Goal: Task Accomplishment & Management: Use online tool/utility

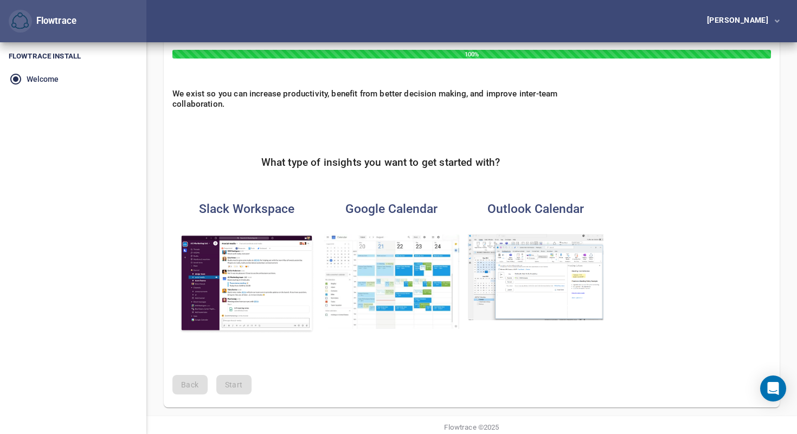
scroll to position [63, 0]
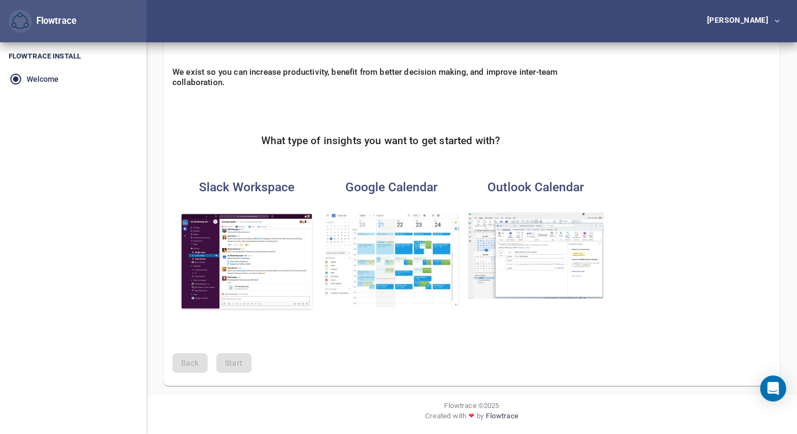
click at [347, 244] on img "button" at bounding box center [391, 259] width 135 height 95
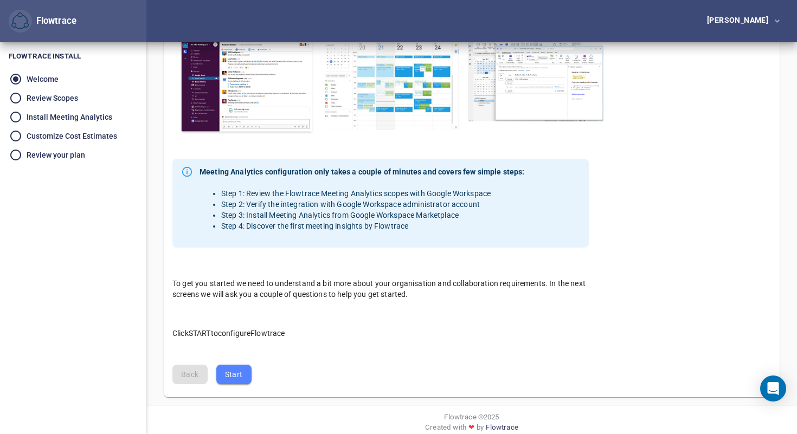
scroll to position [252, 0]
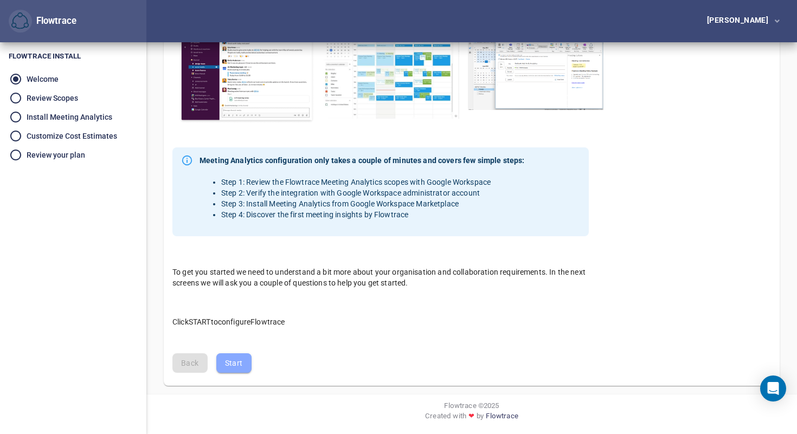
click at [222, 370] on button "Start" at bounding box center [233, 363] width 35 height 20
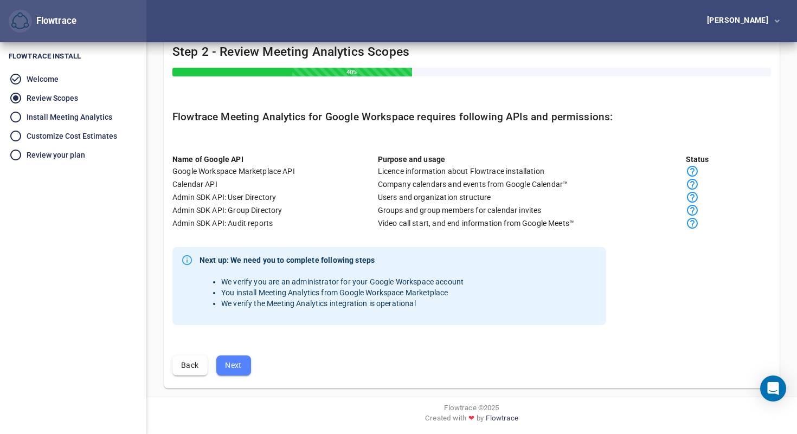
scroll to position [26, 0]
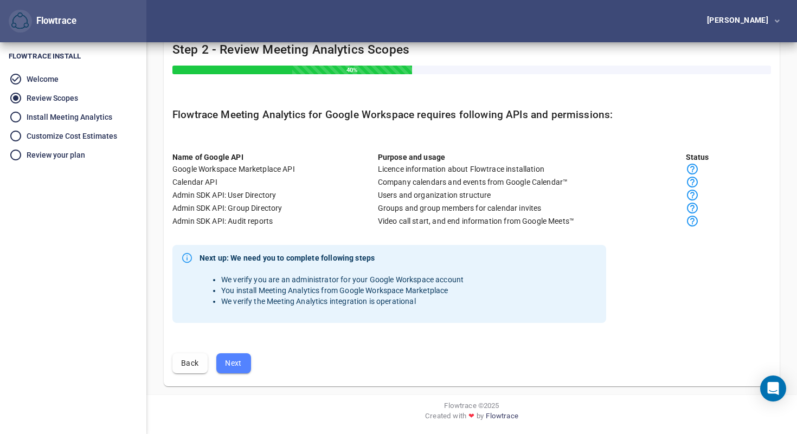
drag, startPoint x: 239, startPoint y: 365, endPoint x: 310, endPoint y: 340, distance: 75.2
click at [310, 340] on div "Step 2 - Review Meeting Analytics Scopes 40% Flowtrace Meeting Analytics for Go…" at bounding box center [472, 208] width 616 height 348
click at [235, 364] on span "Next" at bounding box center [233, 364] width 17 height 14
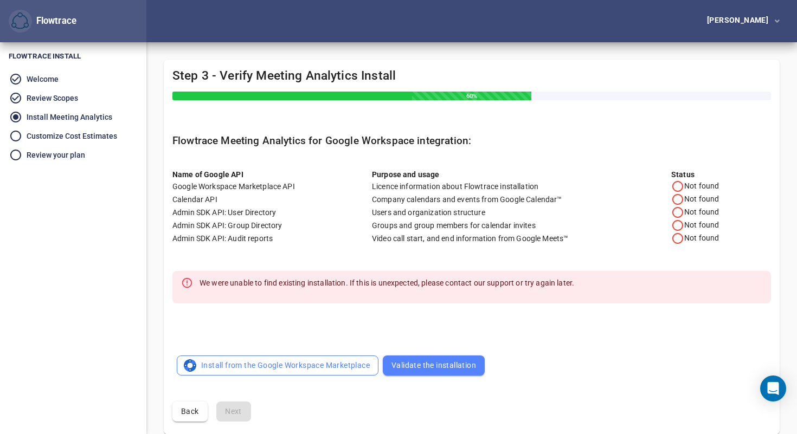
click at [316, 364] on span "Install from the Google Workspace Marketplace" at bounding box center [277, 366] width 184 height 14
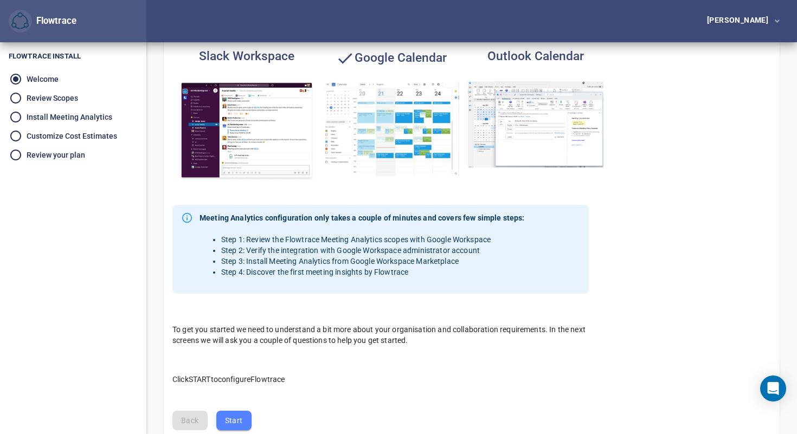
scroll to position [252, 0]
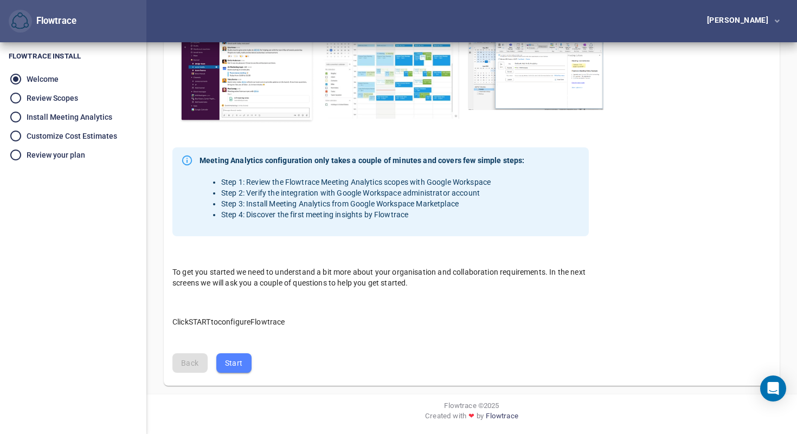
click at [235, 369] on span "Start" at bounding box center [234, 364] width 18 height 14
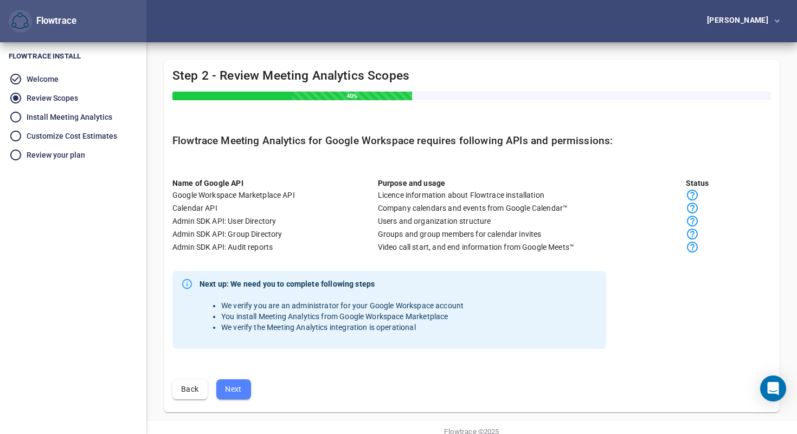
click at [240, 392] on span "Next" at bounding box center [233, 390] width 17 height 14
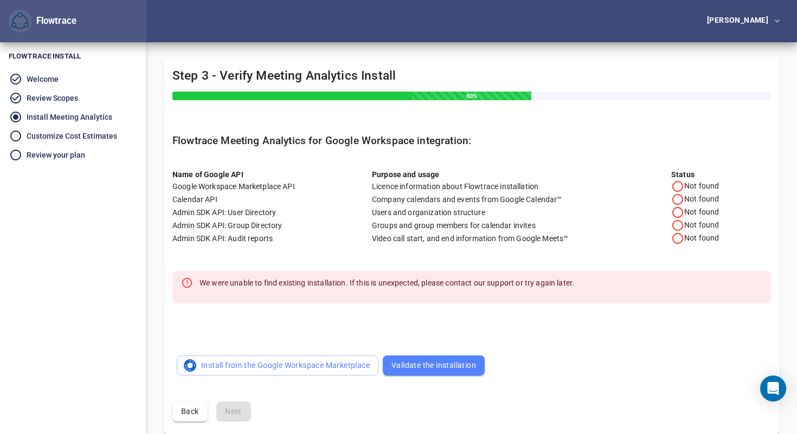
click at [404, 362] on span "Validate the installation" at bounding box center [433, 366] width 85 height 14
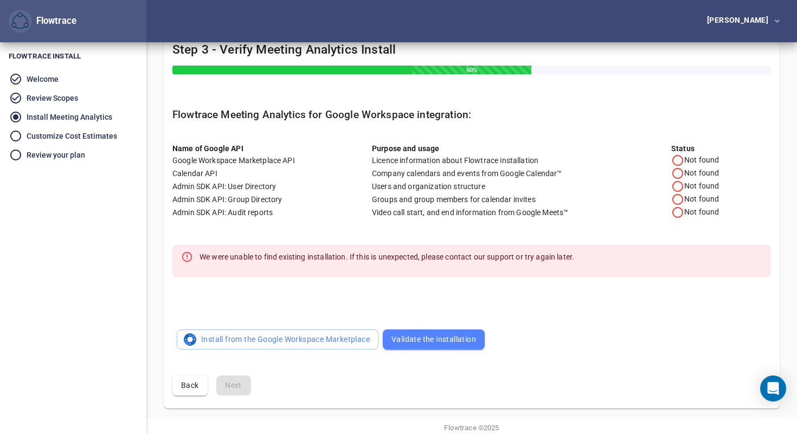
scroll to position [48, 0]
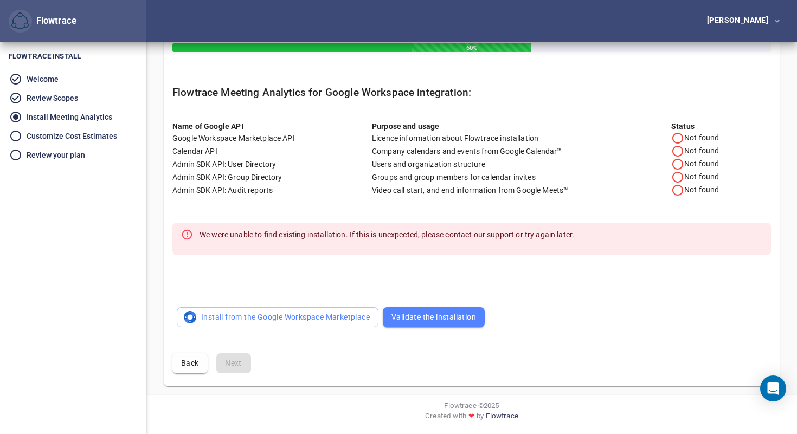
click at [422, 316] on span "Validate the installation" at bounding box center [433, 318] width 85 height 14
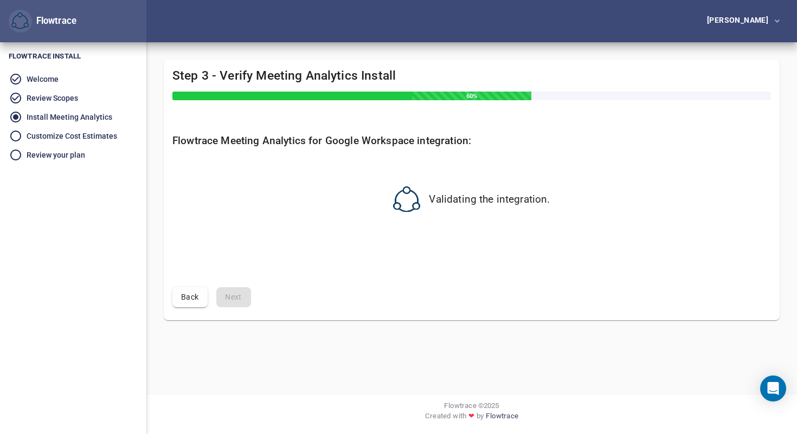
scroll to position [0, 0]
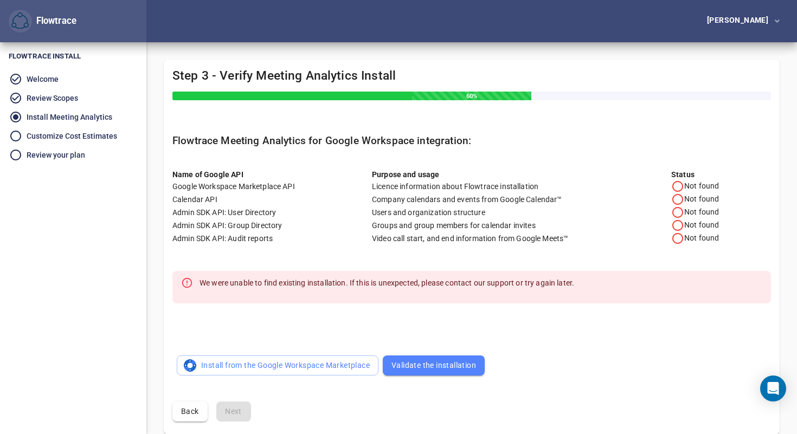
click at [471, 165] on div "Name of Google API Purpose and usage Status" at bounding box center [471, 170] width 598 height 20
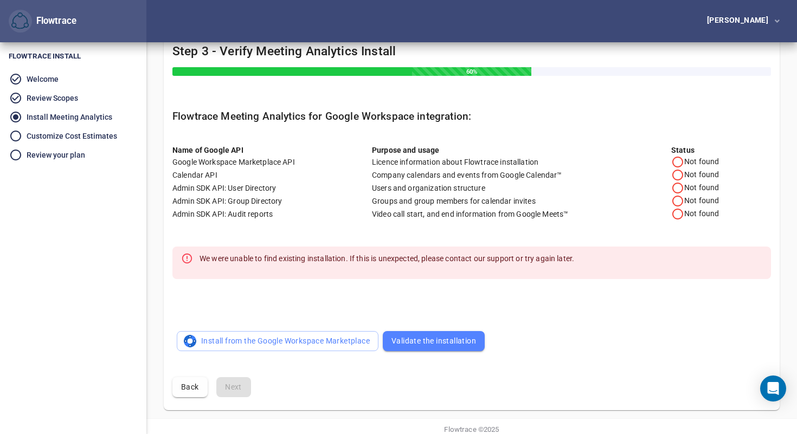
scroll to position [48, 0]
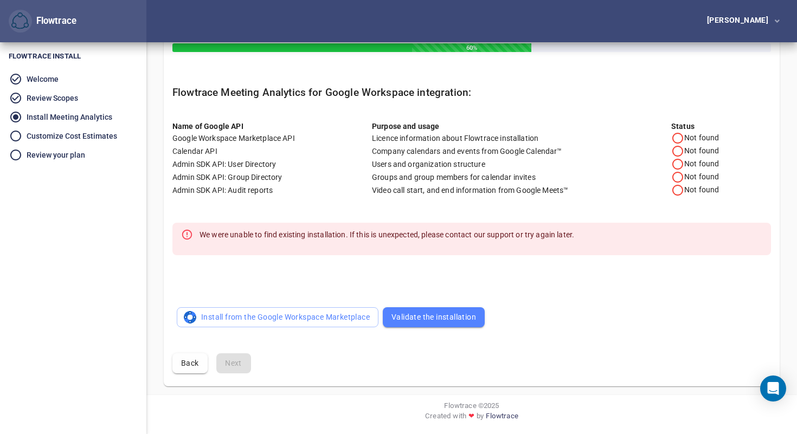
click at [439, 326] on button "Validate the installation" at bounding box center [434, 317] width 102 height 20
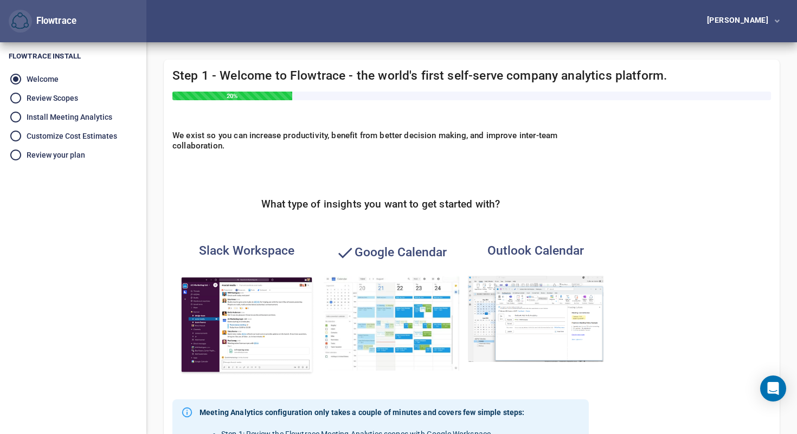
scroll to position [252, 0]
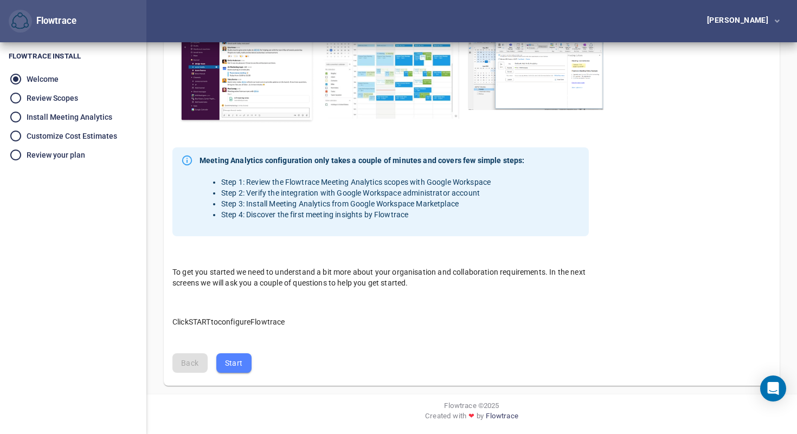
click at [365, 130] on div "Google Calendar" at bounding box center [380, 57] width 145 height 163
click at [229, 365] on span "Start" at bounding box center [234, 364] width 18 height 14
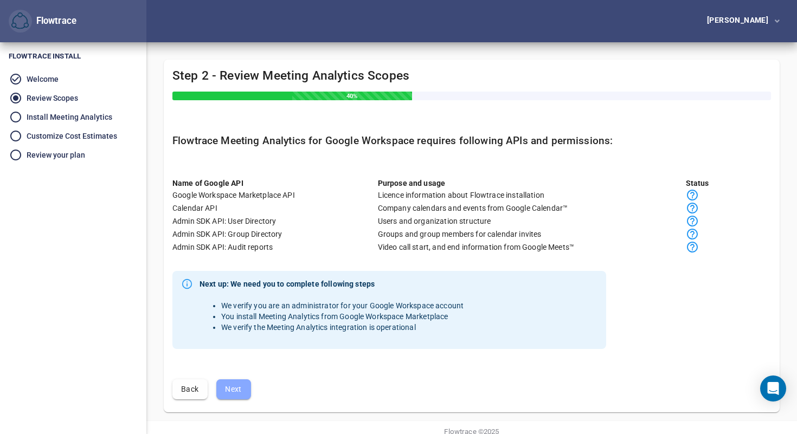
click at [242, 386] on span "Next" at bounding box center [233, 390] width 17 height 14
